Goal: Use online tool/utility: Use online tool/utility

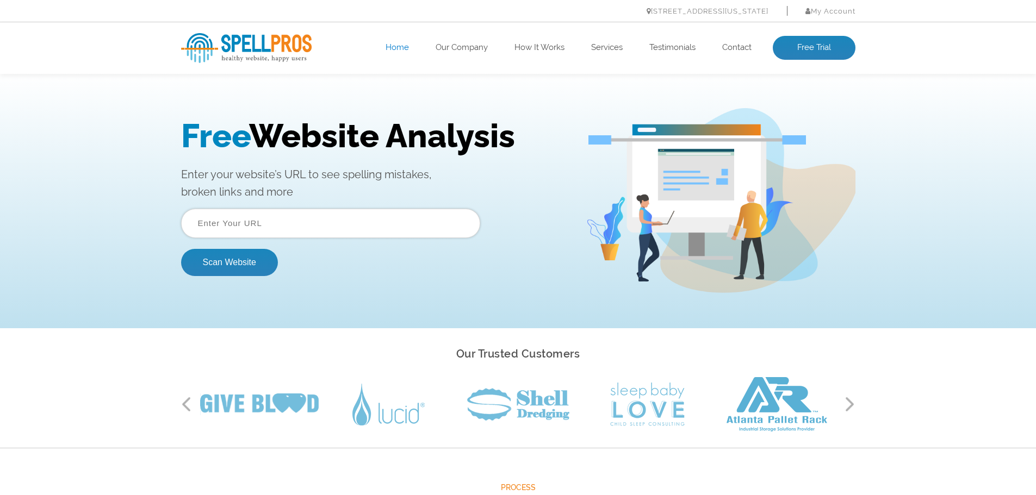
click at [265, 219] on input "text" at bounding box center [330, 223] width 299 height 29
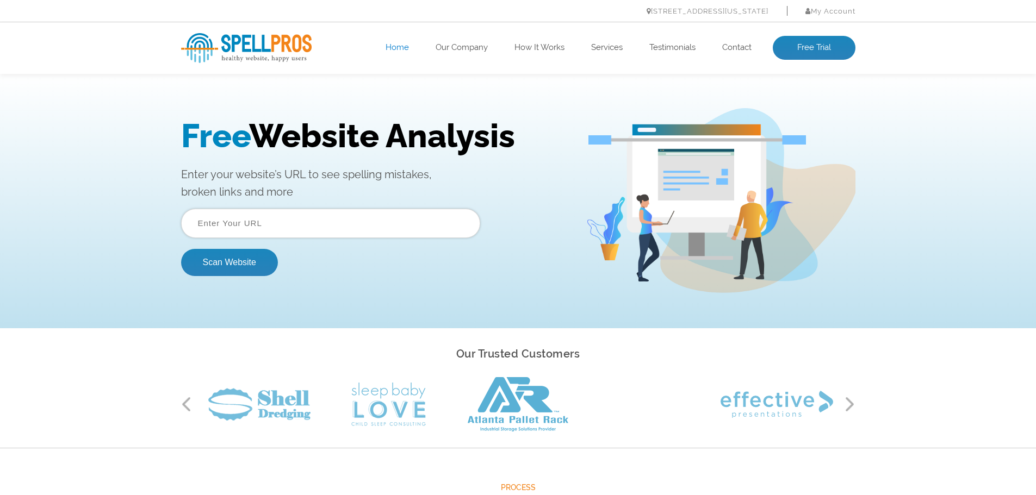
click at [253, 221] on input "text" at bounding box center [330, 223] width 299 height 29
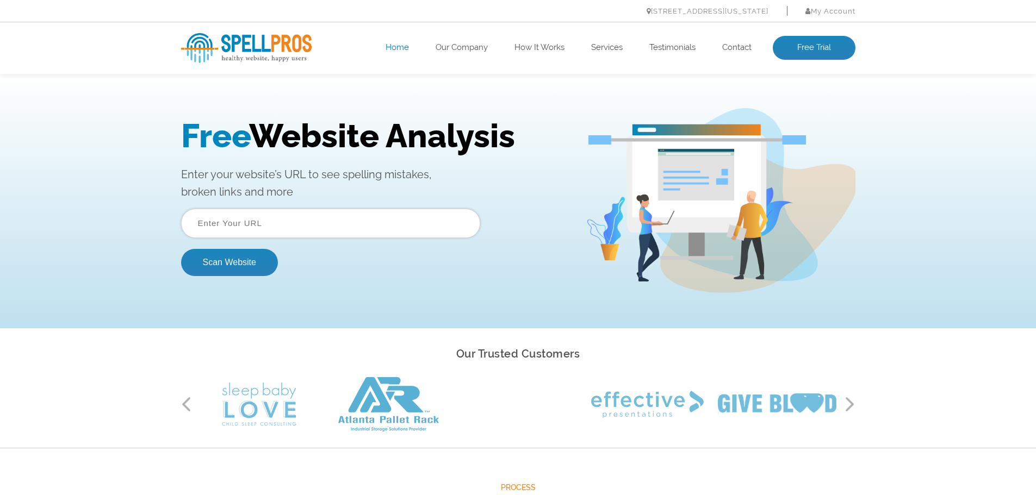
click at [296, 218] on input "text" at bounding box center [330, 223] width 299 height 29
paste input "[URL][DOMAIN_NAME]"
type input "[URL][DOMAIN_NAME]"
click at [181, 249] on button "Scan Website" at bounding box center [229, 262] width 97 height 27
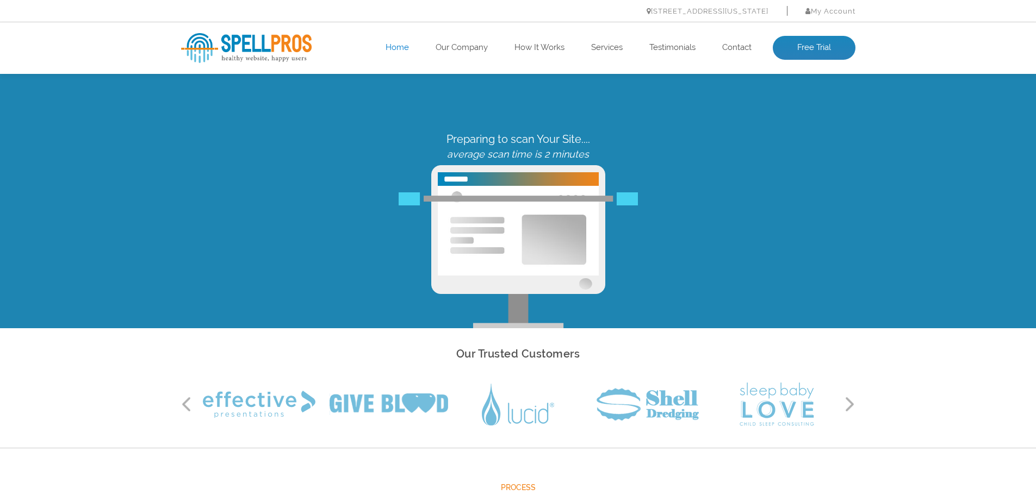
click at [849, 395] on div "Previous Next" at bounding box center [518, 404] width 674 height 54
click at [855, 403] on div "Our Trusted Customers Previous Next" at bounding box center [518, 388] width 690 height 87
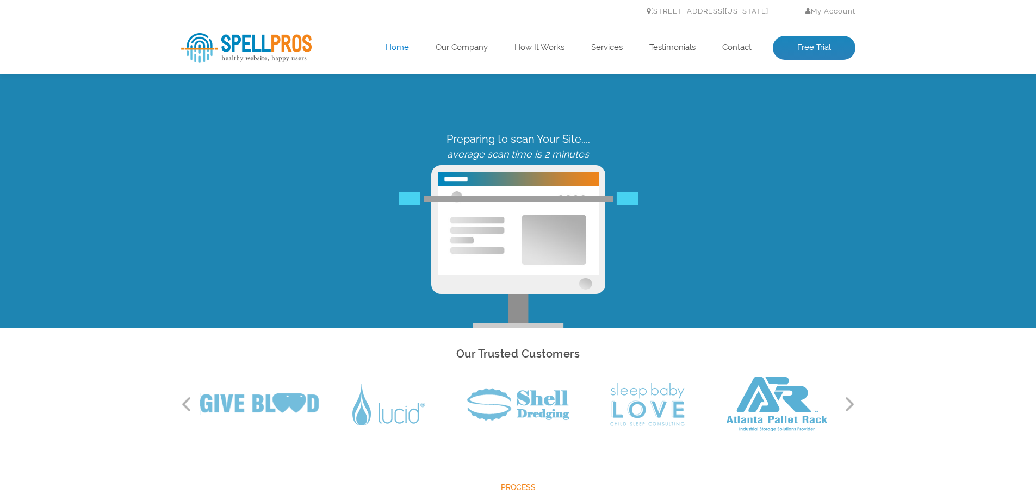
click at [855, 403] on div "Our Trusted Customers Previous Next" at bounding box center [518, 388] width 690 height 87
click at [852, 405] on button "Next" at bounding box center [849, 404] width 11 height 16
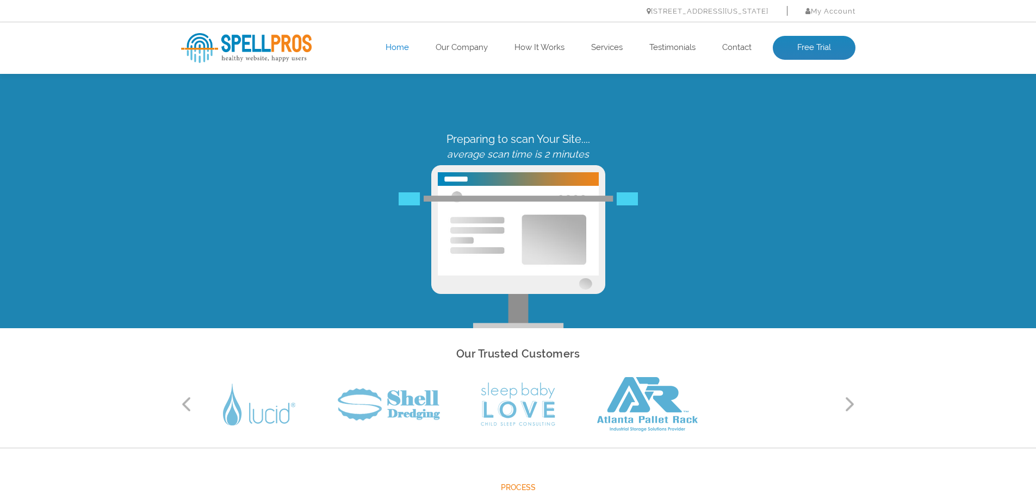
click at [852, 405] on button "Next" at bounding box center [849, 404] width 11 height 16
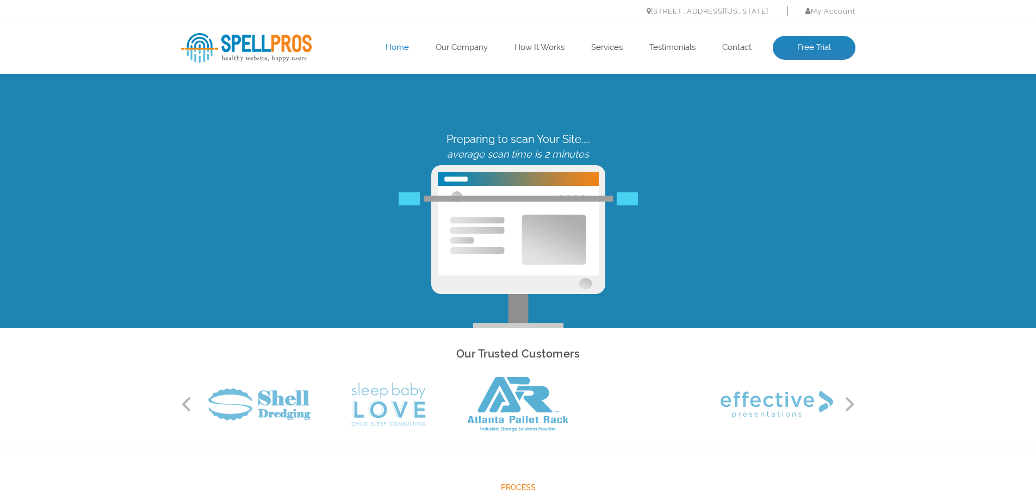
click at [852, 405] on button "Next" at bounding box center [849, 404] width 11 height 16
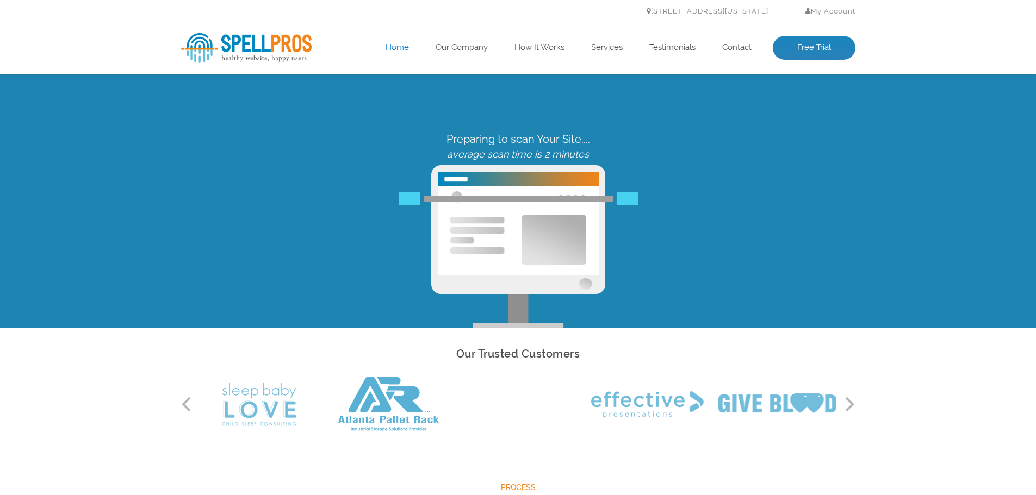
click at [852, 405] on button "Next" at bounding box center [849, 404] width 11 height 16
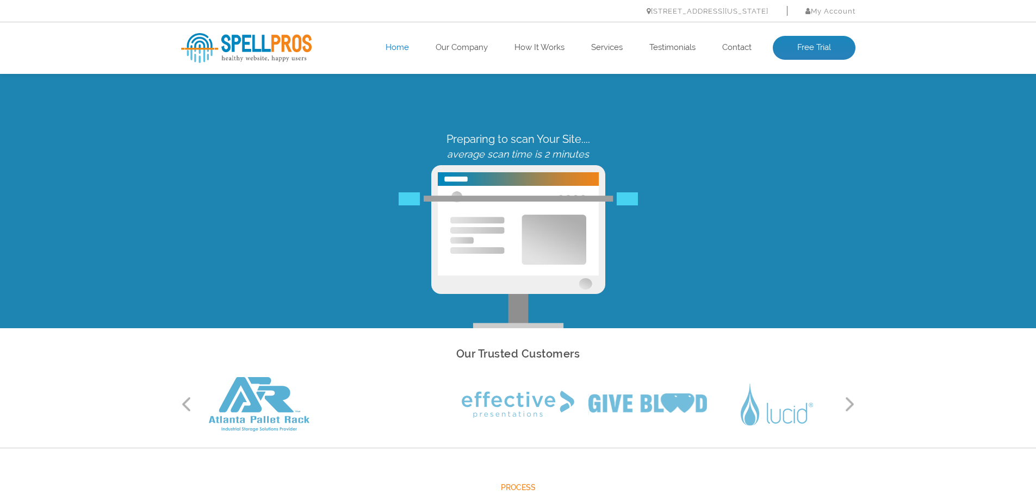
click at [852, 405] on button "Next" at bounding box center [849, 404] width 11 height 16
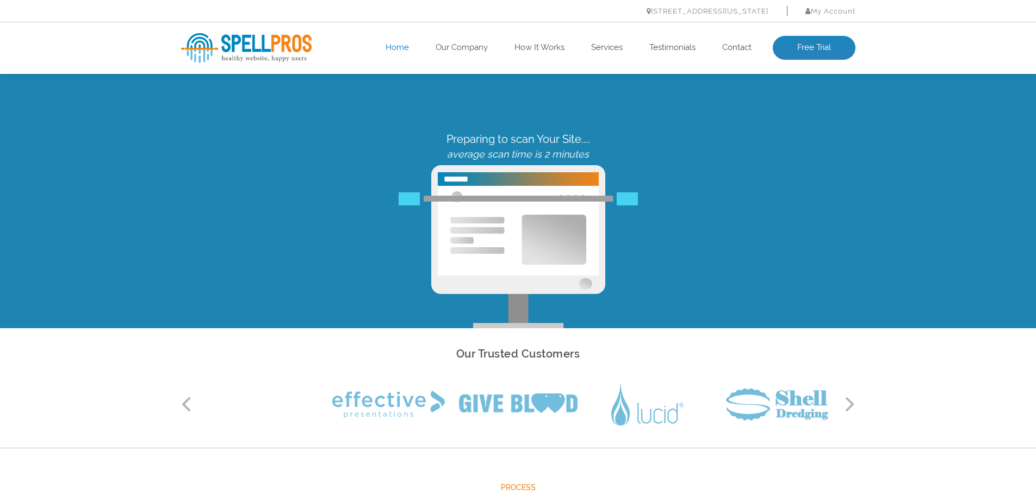
click at [852, 405] on button "Next" at bounding box center [849, 404] width 11 height 16
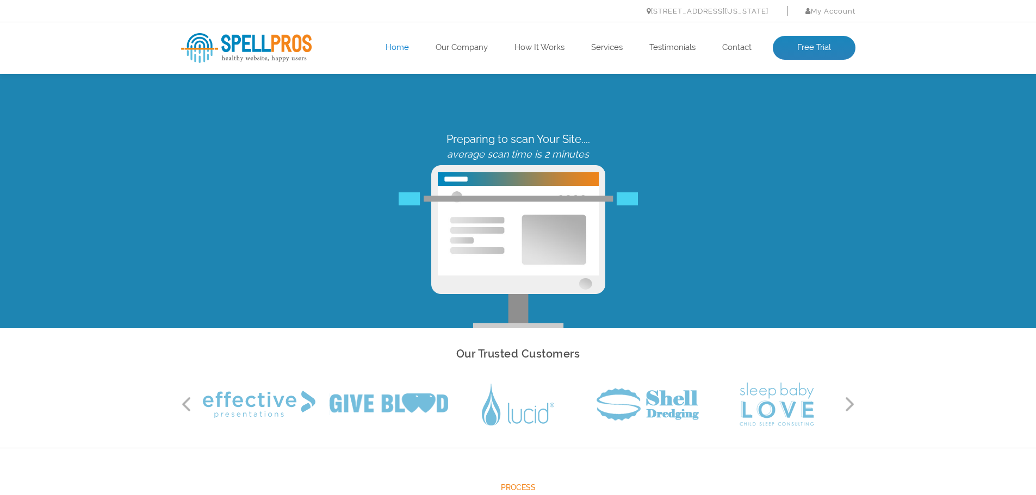
click at [852, 405] on button "Next" at bounding box center [849, 404] width 11 height 16
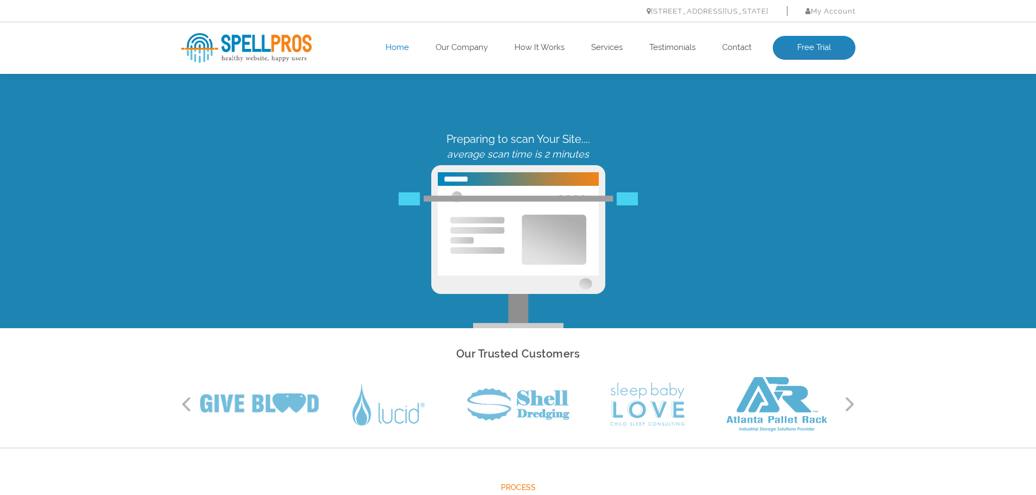
click at [852, 405] on button "Next" at bounding box center [849, 404] width 11 height 16
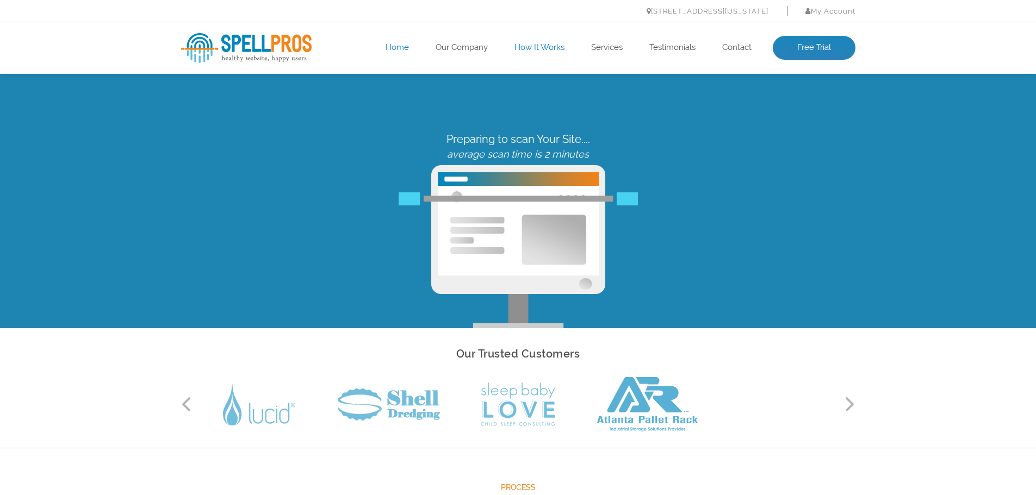
click at [545, 47] on link "How It Works" at bounding box center [539, 47] width 50 height 11
